Goal: Task Accomplishment & Management: Manage account settings

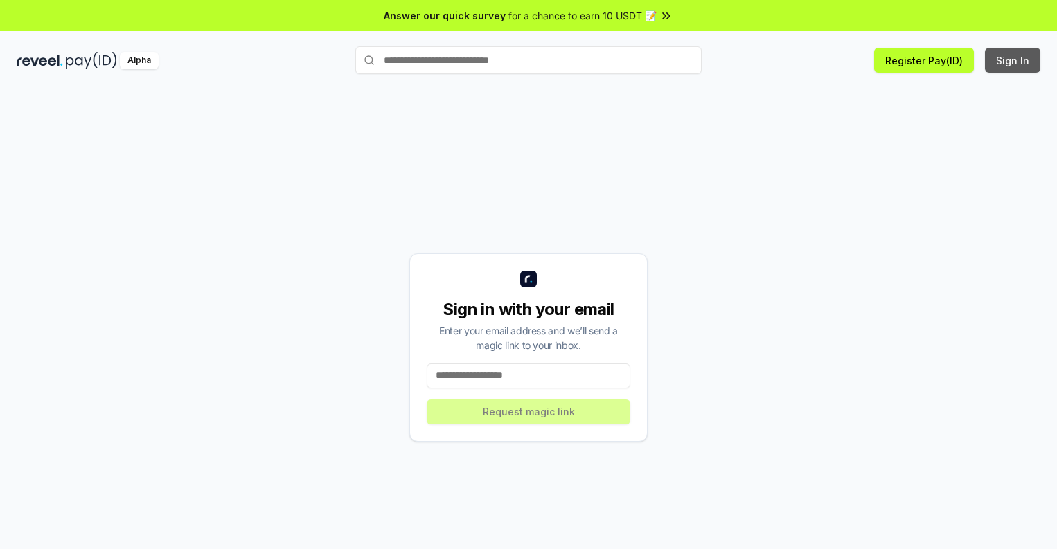
click at [1013, 60] on button "Sign In" at bounding box center [1012, 60] width 55 height 25
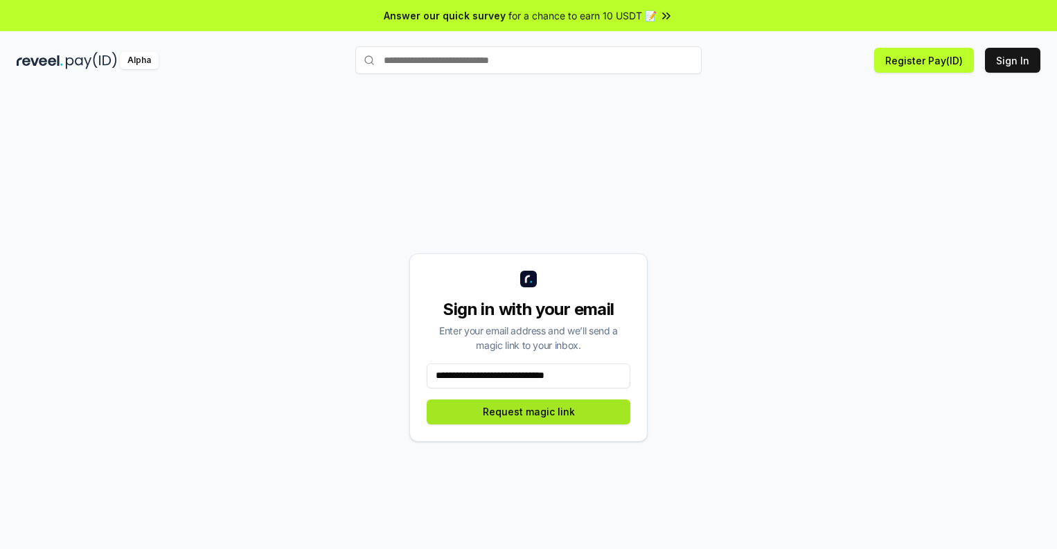
type input "**********"
click at [528, 411] on button "Request magic link" at bounding box center [529, 412] width 204 height 25
